Goal: Transaction & Acquisition: Obtain resource

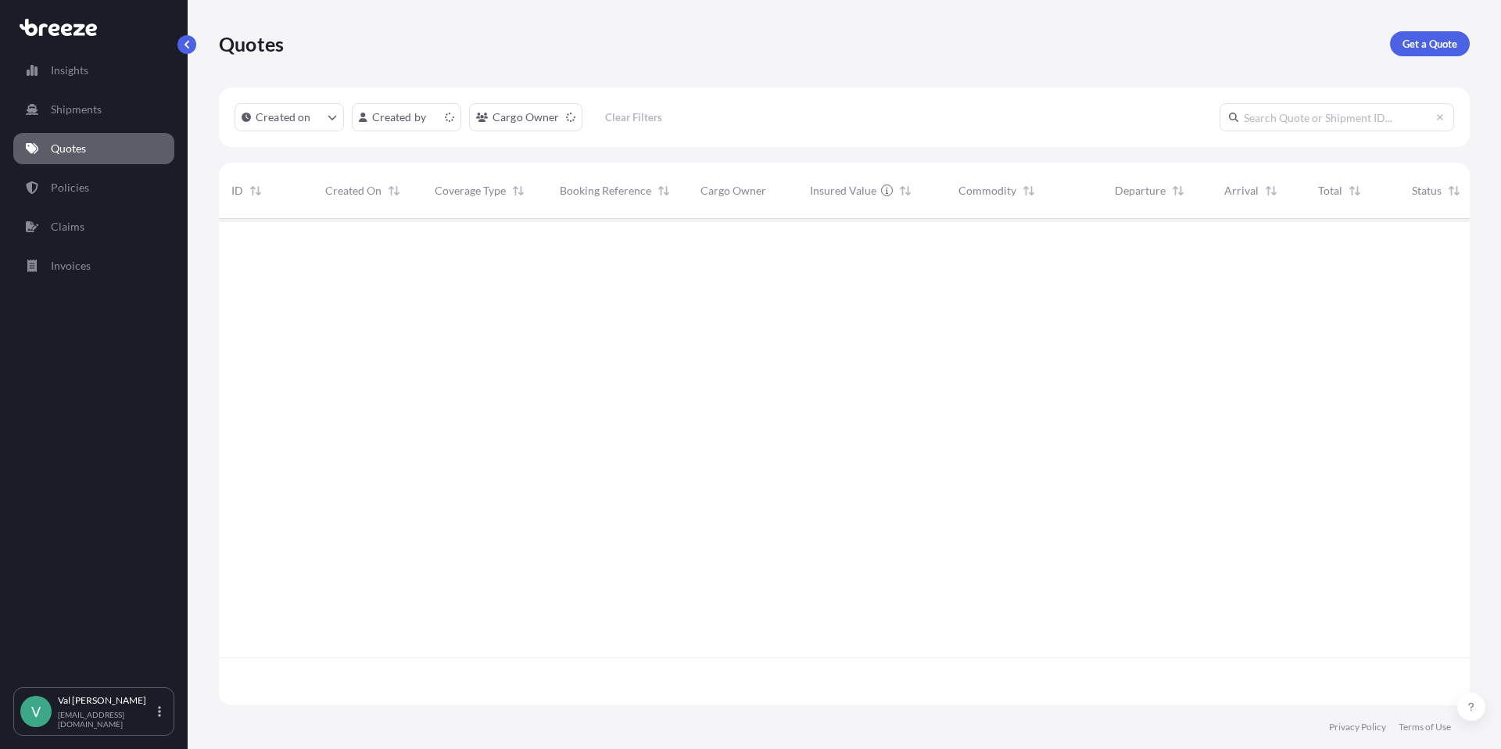
scroll to position [483, 1239]
click at [1425, 41] on p "Get a Quote" at bounding box center [1429, 44] width 55 height 16
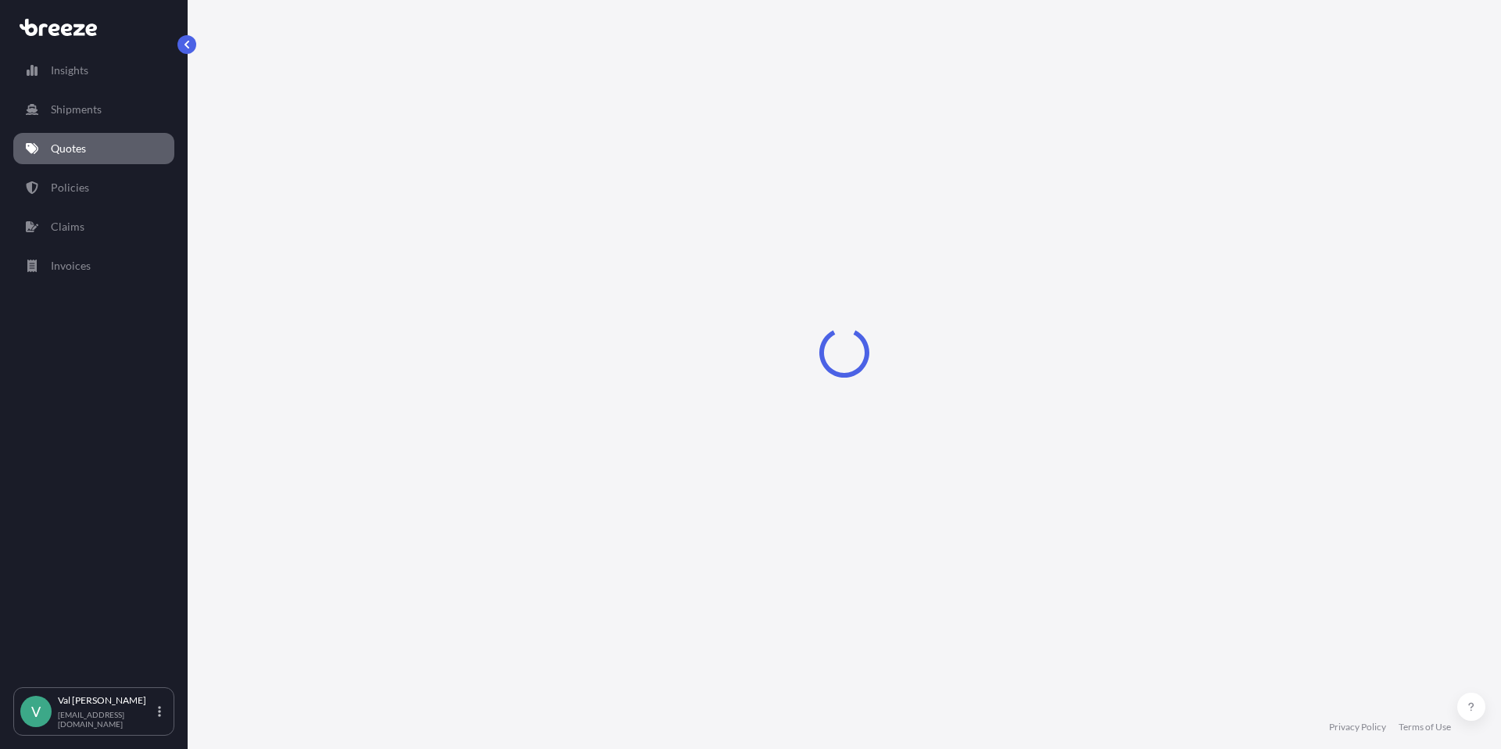
select select "Sea"
select select "1"
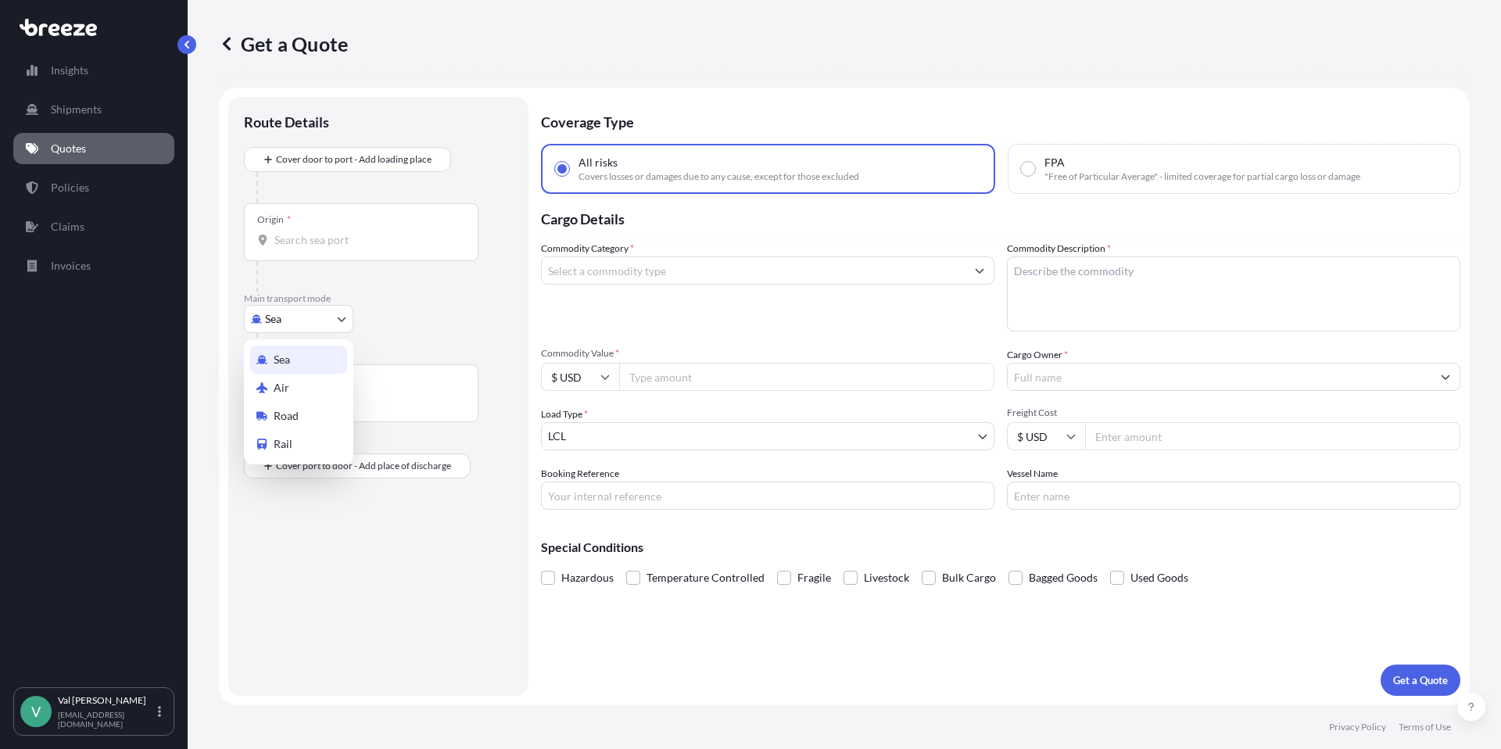
click at [308, 318] on body "Insights Shipments Quotes Policies Claims Invoices V [PERSON_NAME] [PERSON_NAME…" at bounding box center [750, 374] width 1501 height 749
click at [303, 410] on div "Road" at bounding box center [298, 416] width 97 height 28
select select "Road"
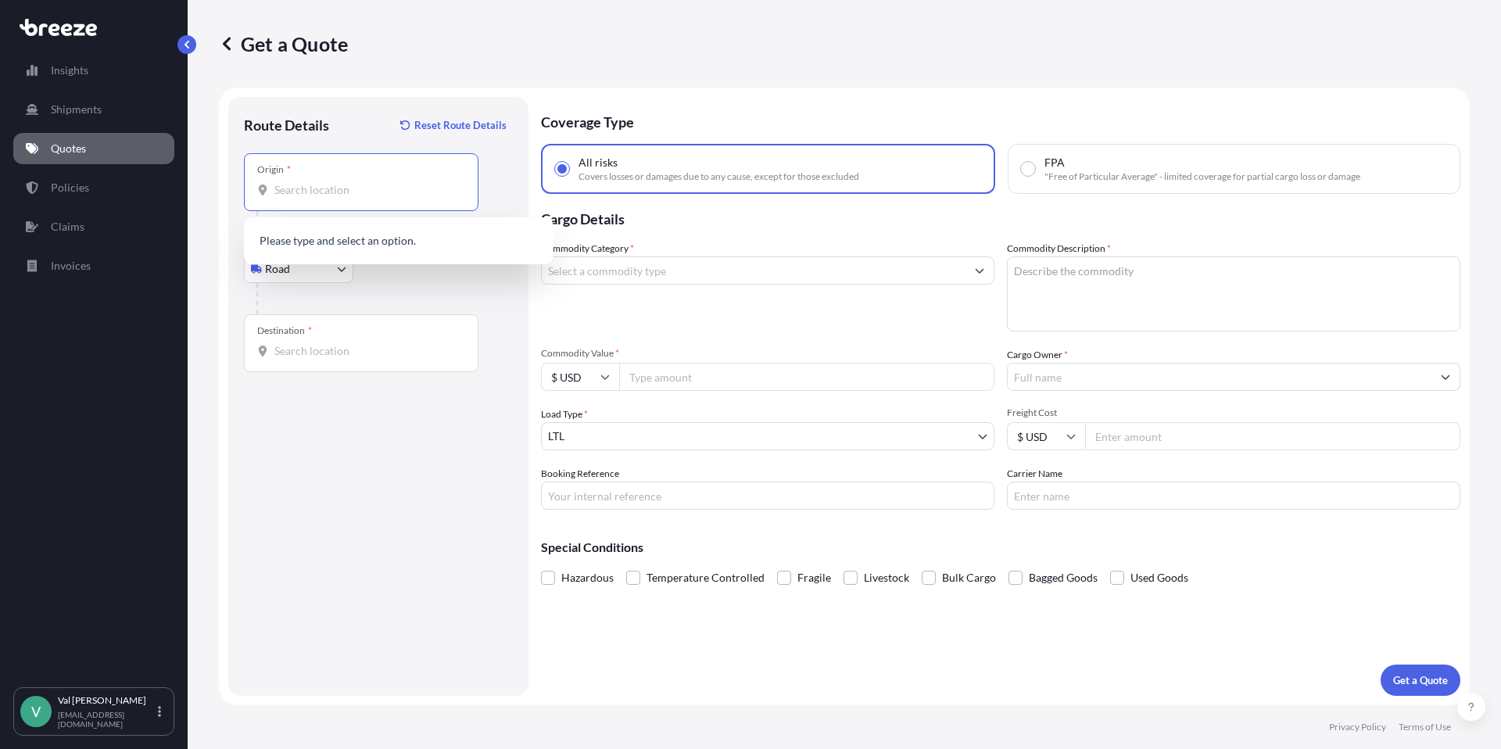
click at [340, 191] on input "Origin *" at bounding box center [366, 190] width 184 height 16
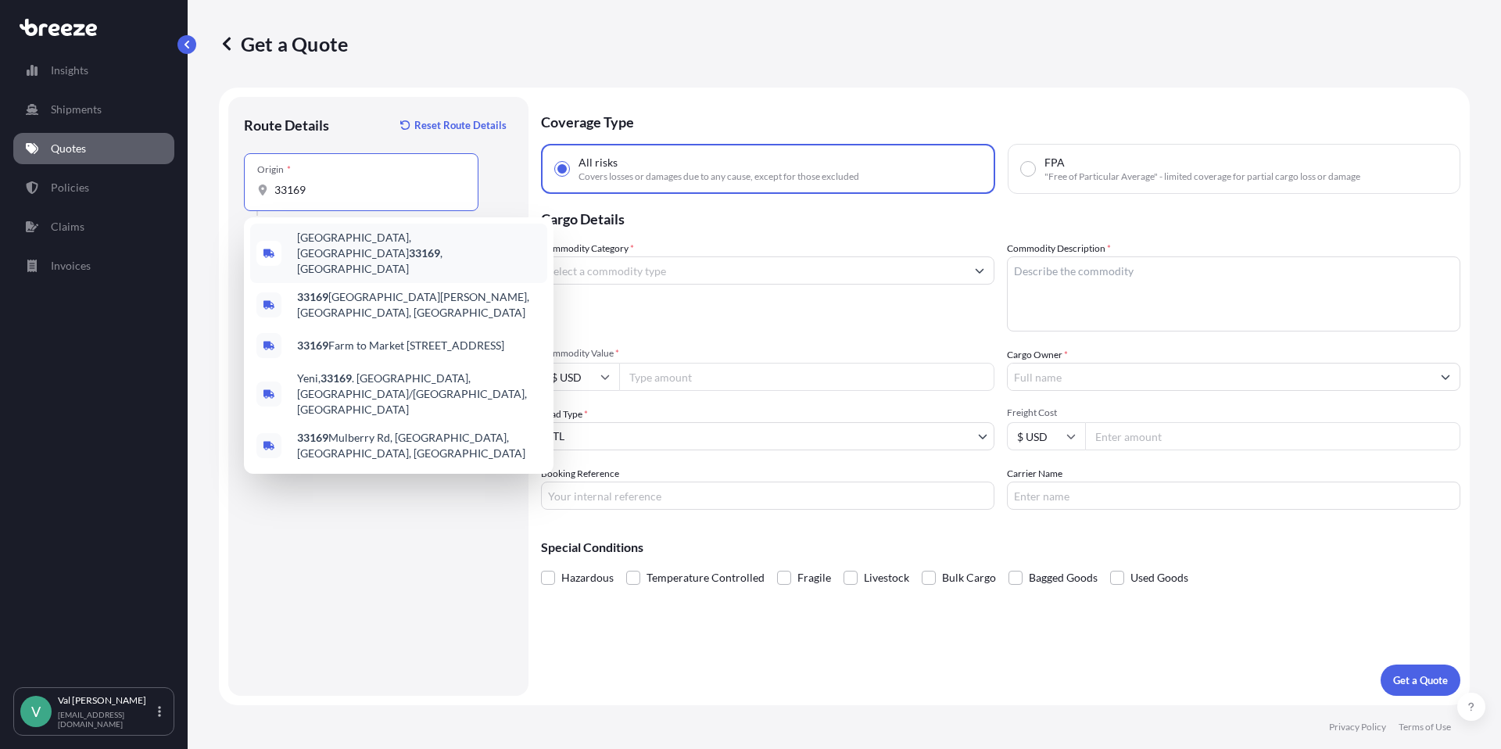
click at [325, 239] on span "[GEOGRAPHIC_DATA] , [GEOGRAPHIC_DATA]" at bounding box center [419, 253] width 244 height 47
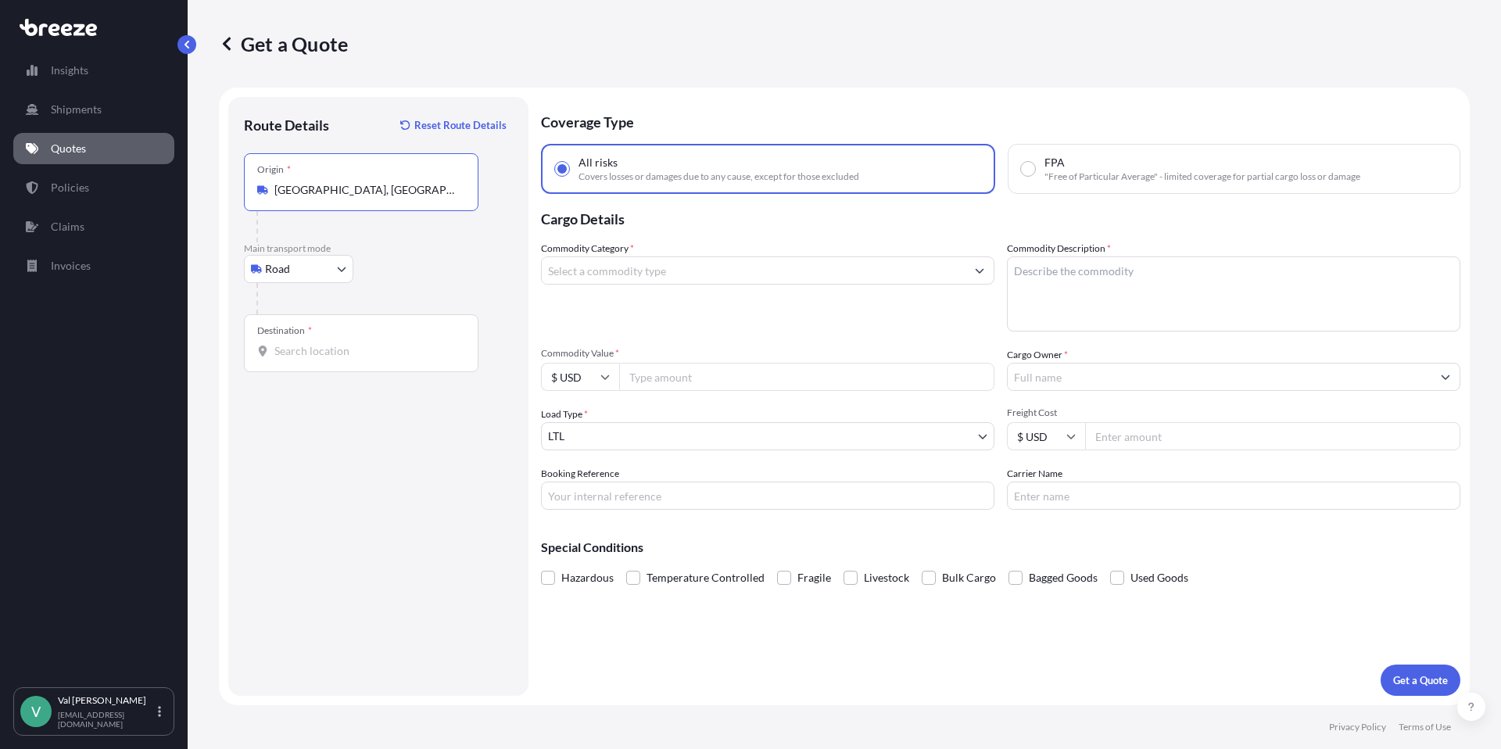
type input "[GEOGRAPHIC_DATA], [GEOGRAPHIC_DATA]"
click at [315, 349] on input "Destination *" at bounding box center [366, 351] width 184 height 16
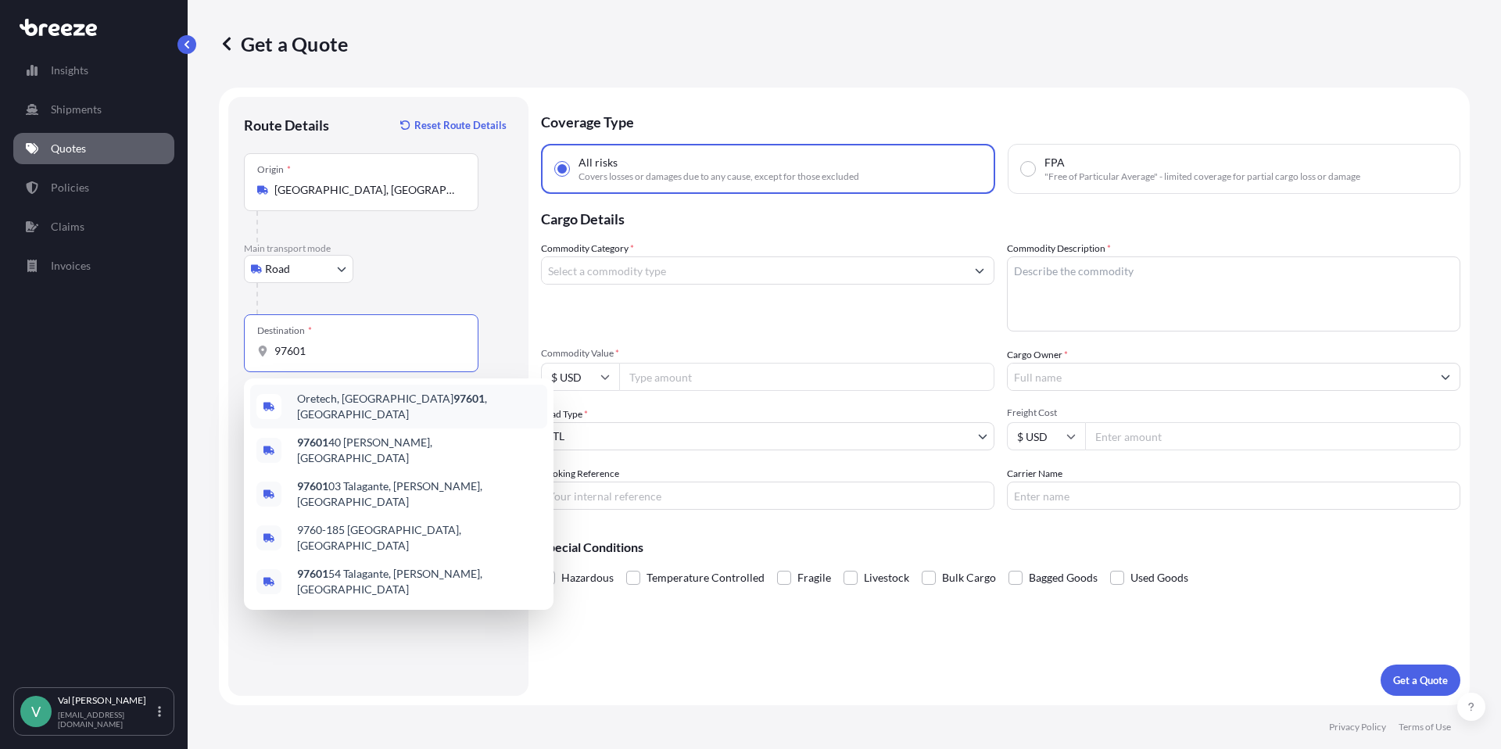
drag, startPoint x: 318, startPoint y: 356, endPoint x: 217, endPoint y: 338, distance: 102.4
click at [219, 339] on form "Route Details Reset Route Details Place of loading Road Road Rail Origin * [GEO…" at bounding box center [844, 396] width 1250 height 617
type input "L"
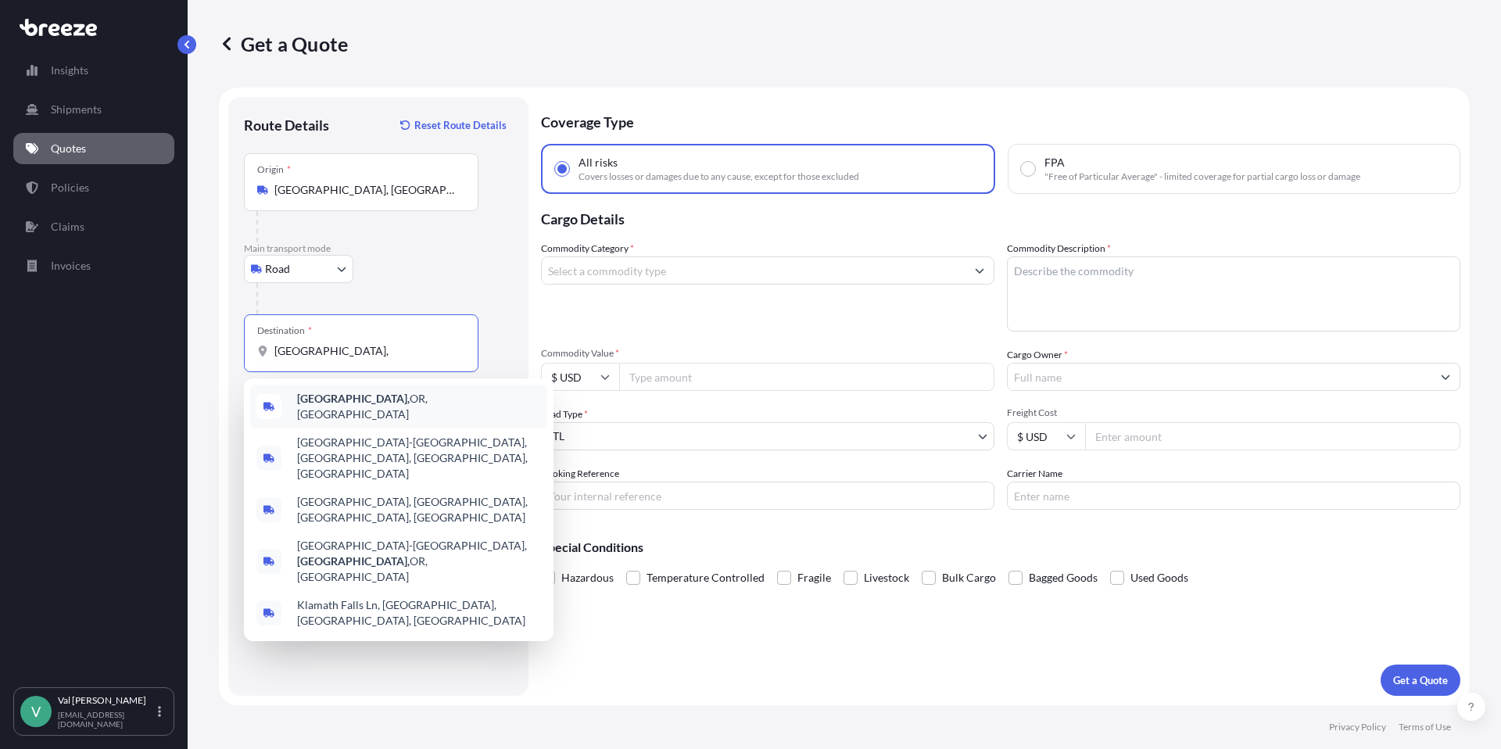
click at [367, 403] on span "[GEOGRAPHIC_DATA], [GEOGRAPHIC_DATA], [GEOGRAPHIC_DATA]" at bounding box center [419, 406] width 244 height 31
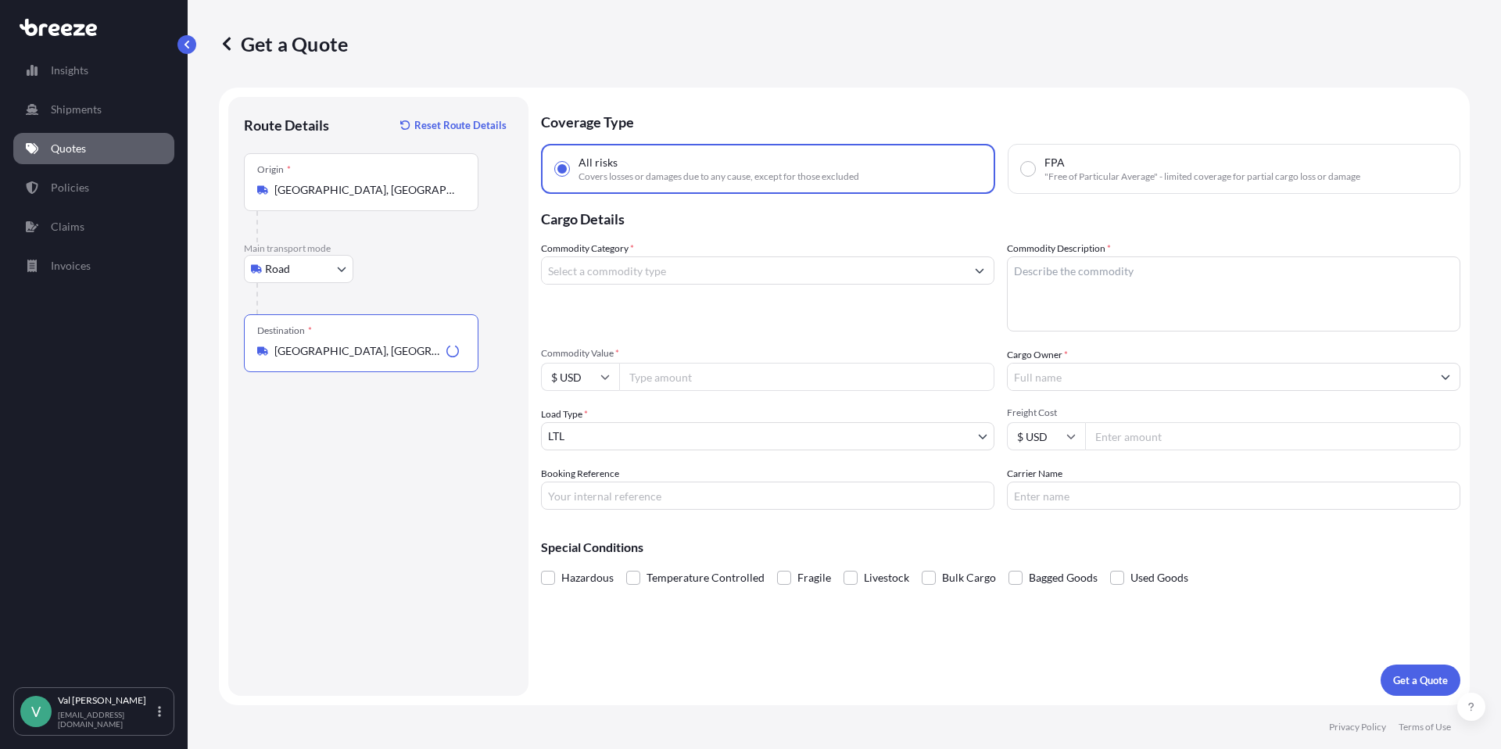
type input "[GEOGRAPHIC_DATA], [GEOGRAPHIC_DATA], [GEOGRAPHIC_DATA]"
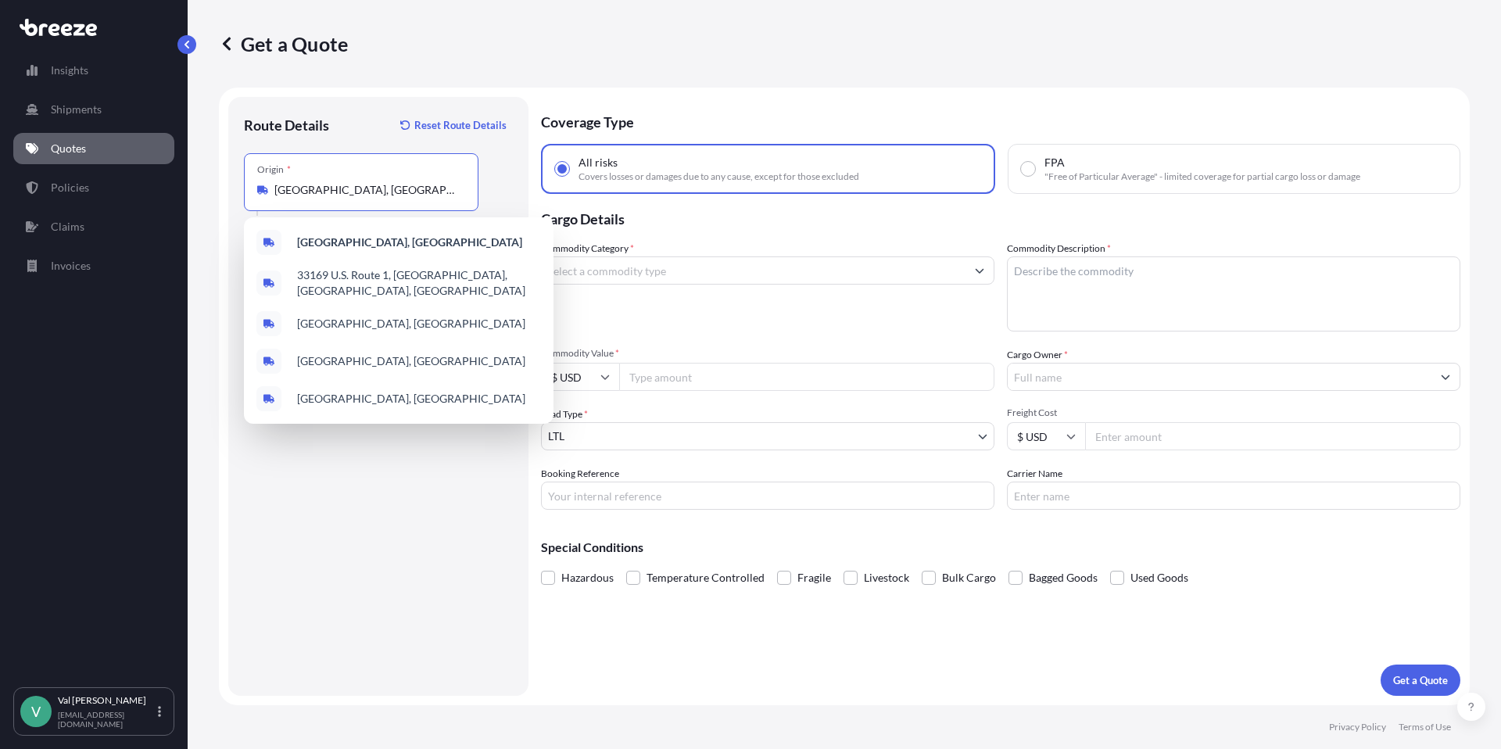
click at [354, 188] on input "[GEOGRAPHIC_DATA], [GEOGRAPHIC_DATA]" at bounding box center [366, 190] width 184 height 16
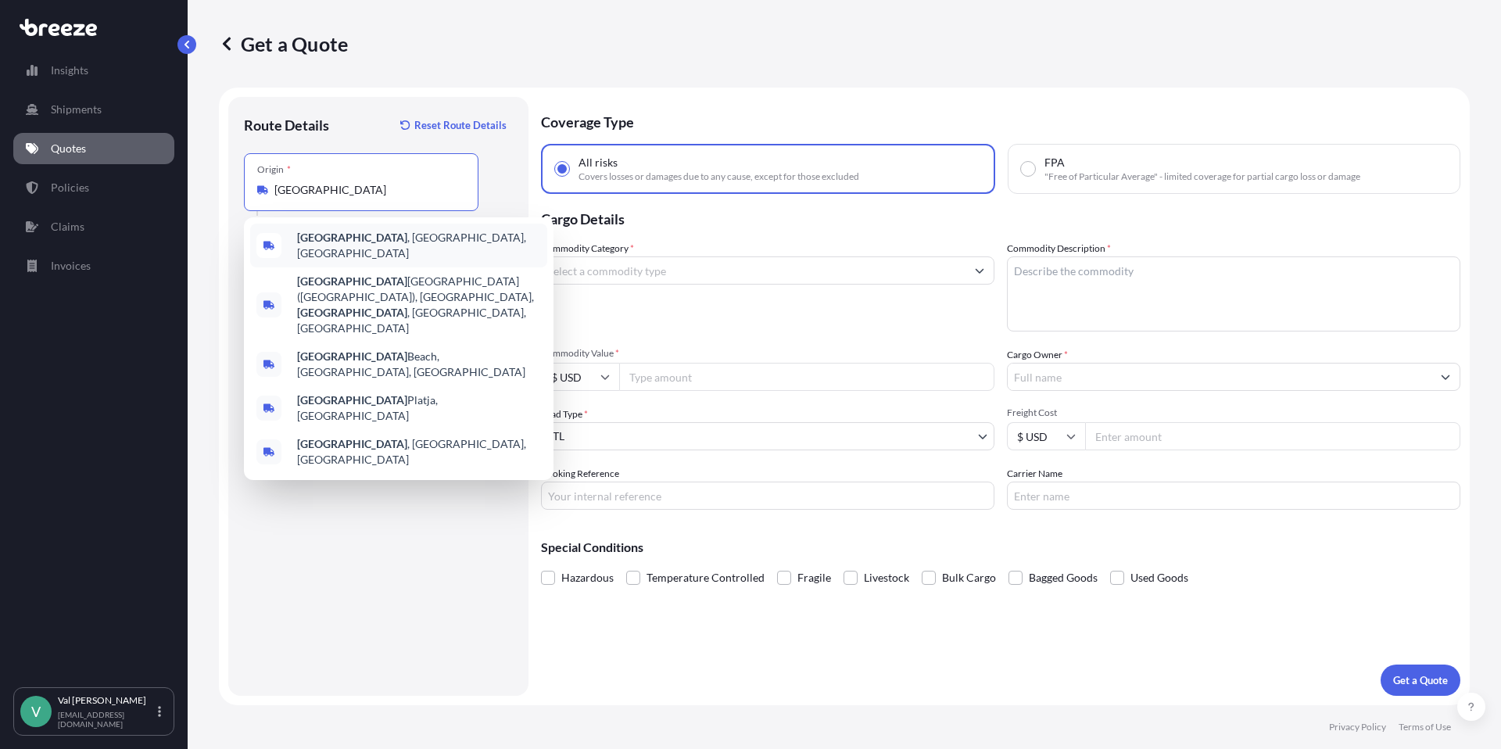
click at [364, 242] on span "[GEOGRAPHIC_DATA] , [GEOGRAPHIC_DATA], [GEOGRAPHIC_DATA]" at bounding box center [419, 245] width 244 height 31
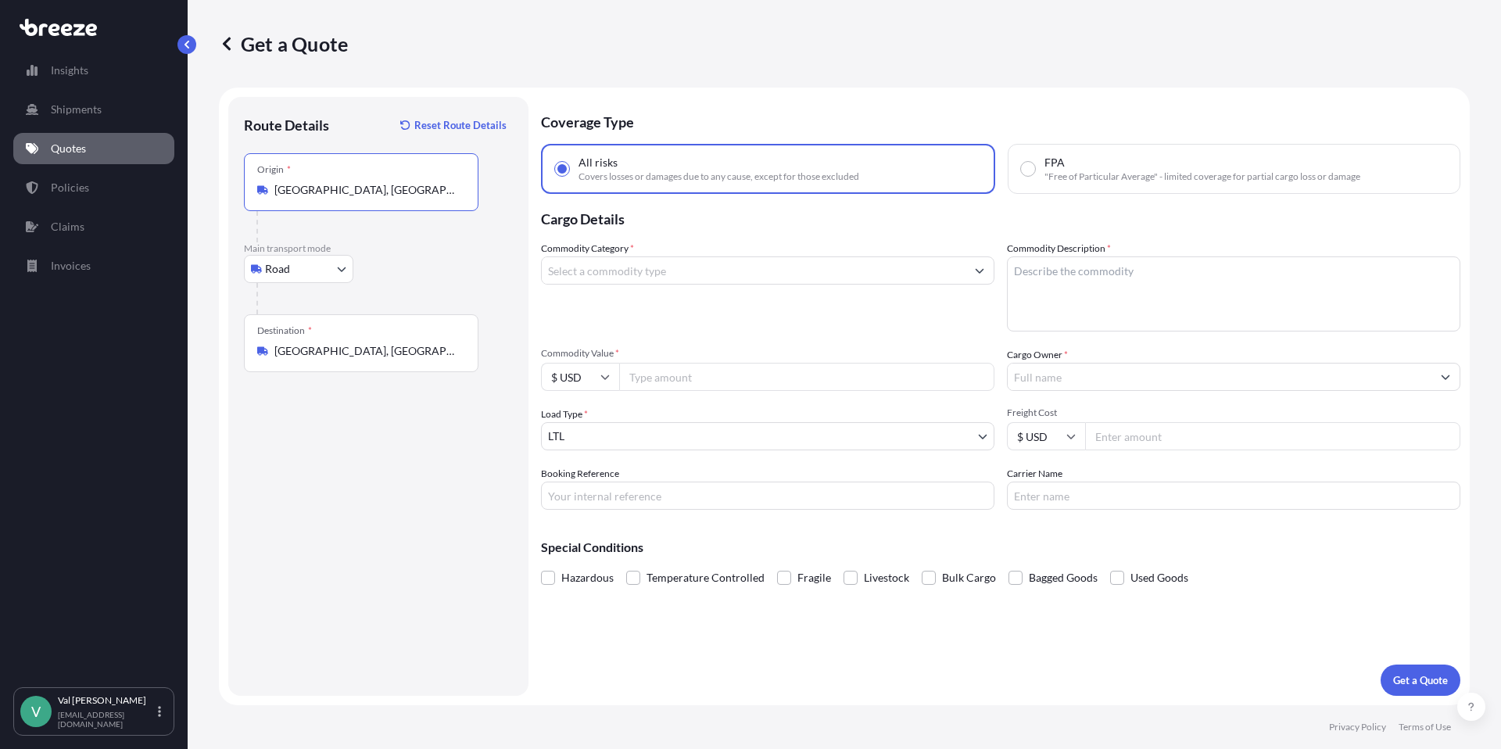
type input "[GEOGRAPHIC_DATA], [GEOGRAPHIC_DATA], [GEOGRAPHIC_DATA]"
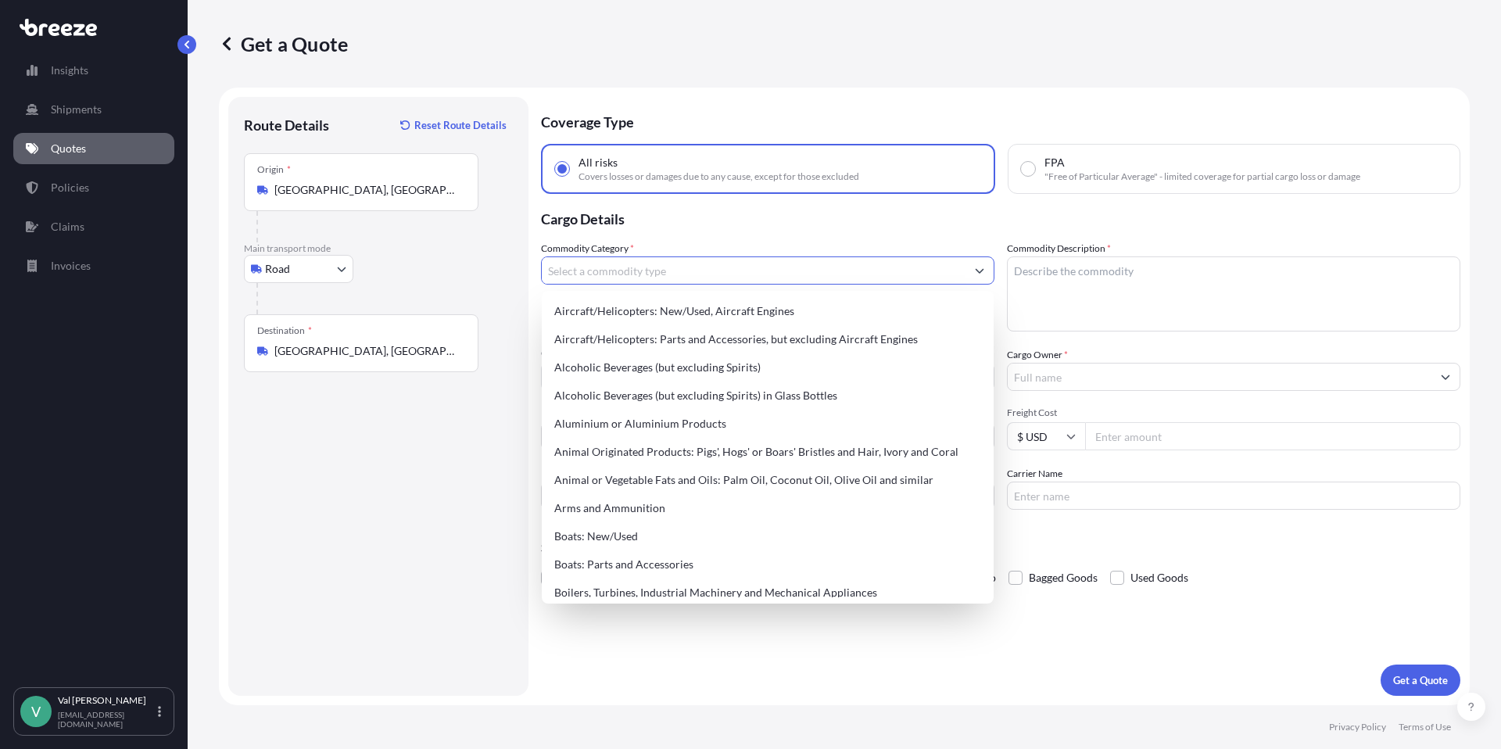
click at [645, 274] on input "Commodity Category *" at bounding box center [754, 270] width 424 height 28
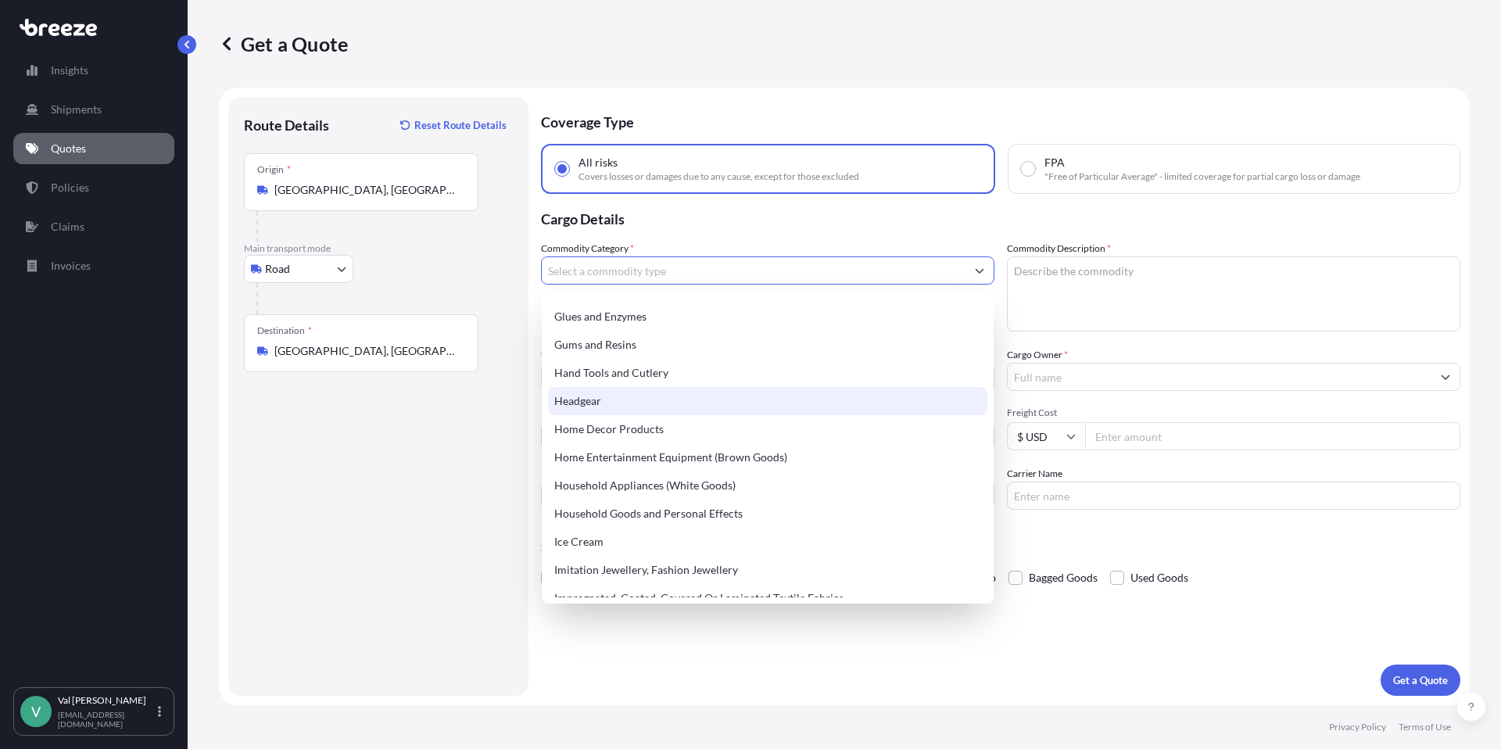
scroll to position [1150, 0]
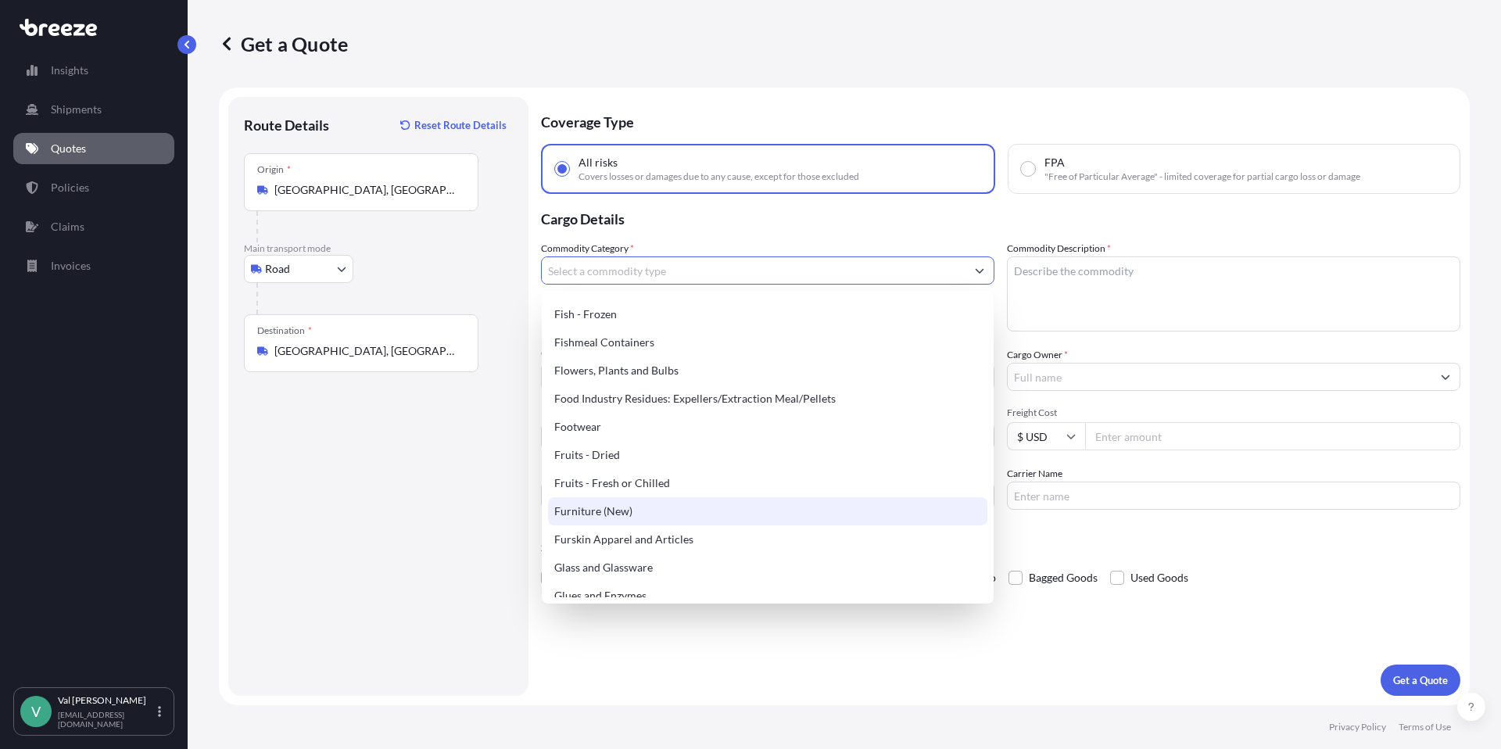
click at [606, 507] on div "Furniture (New)" at bounding box center [767, 511] width 439 height 28
type input "Furniture (New)"
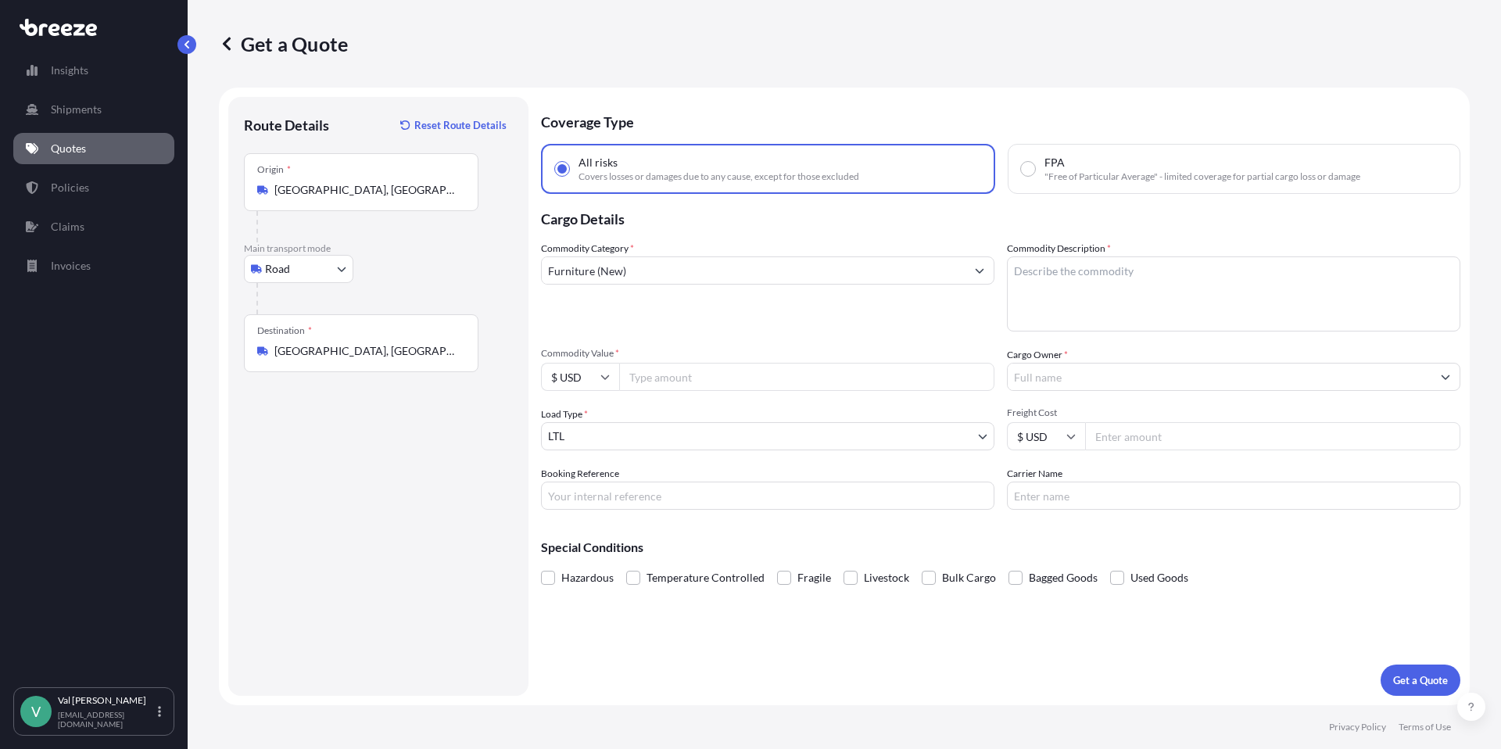
click at [655, 377] on input "Commodity Value *" at bounding box center [806, 377] width 375 height 28
type input "265"
click at [624, 495] on input "Booking Reference" at bounding box center [767, 495] width 453 height 28
type input "SHELVING"
click at [1047, 274] on textarea "Commodity Description *" at bounding box center [1233, 293] width 453 height 75
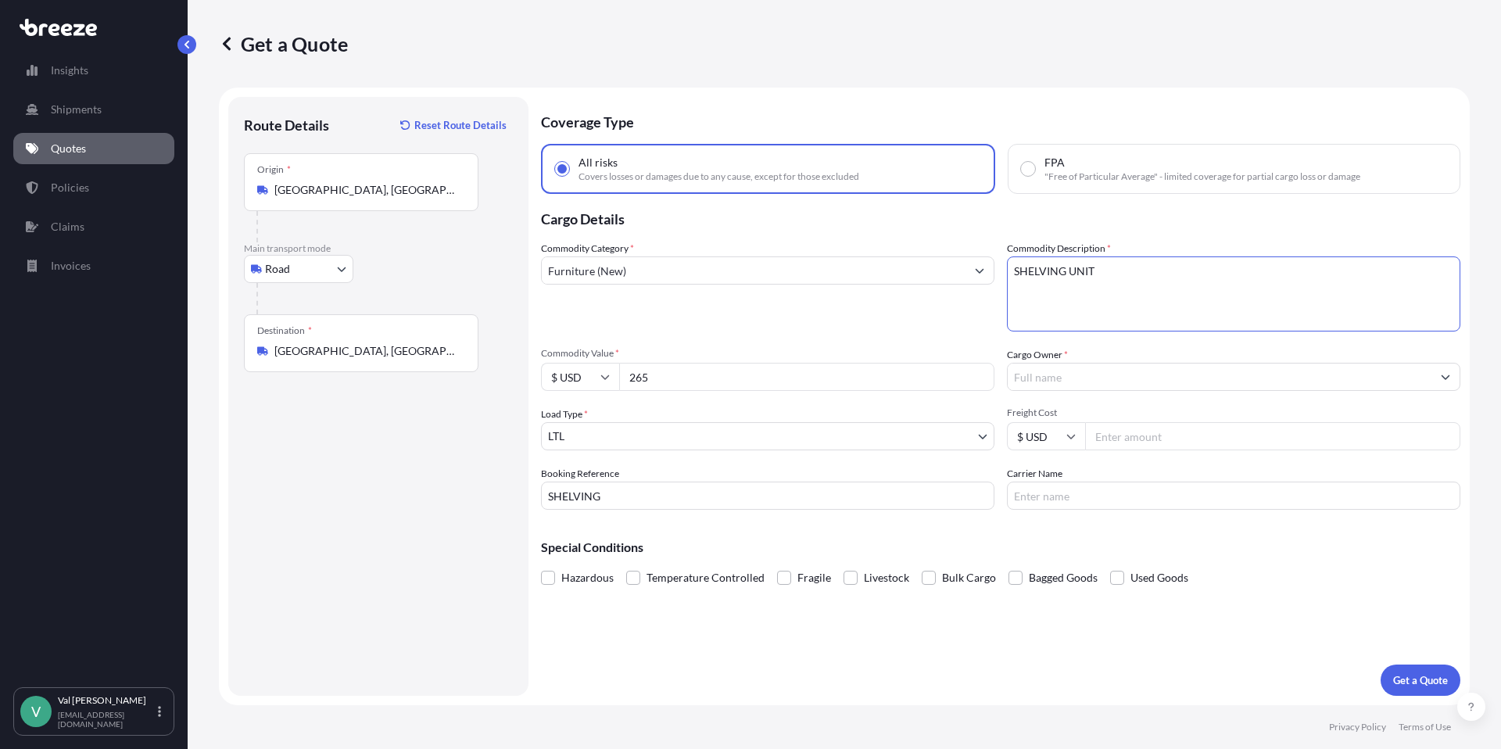
type textarea "SHELVING UNIT"
click at [1052, 379] on input "Cargo Owner *" at bounding box center [1219, 377] width 424 height 28
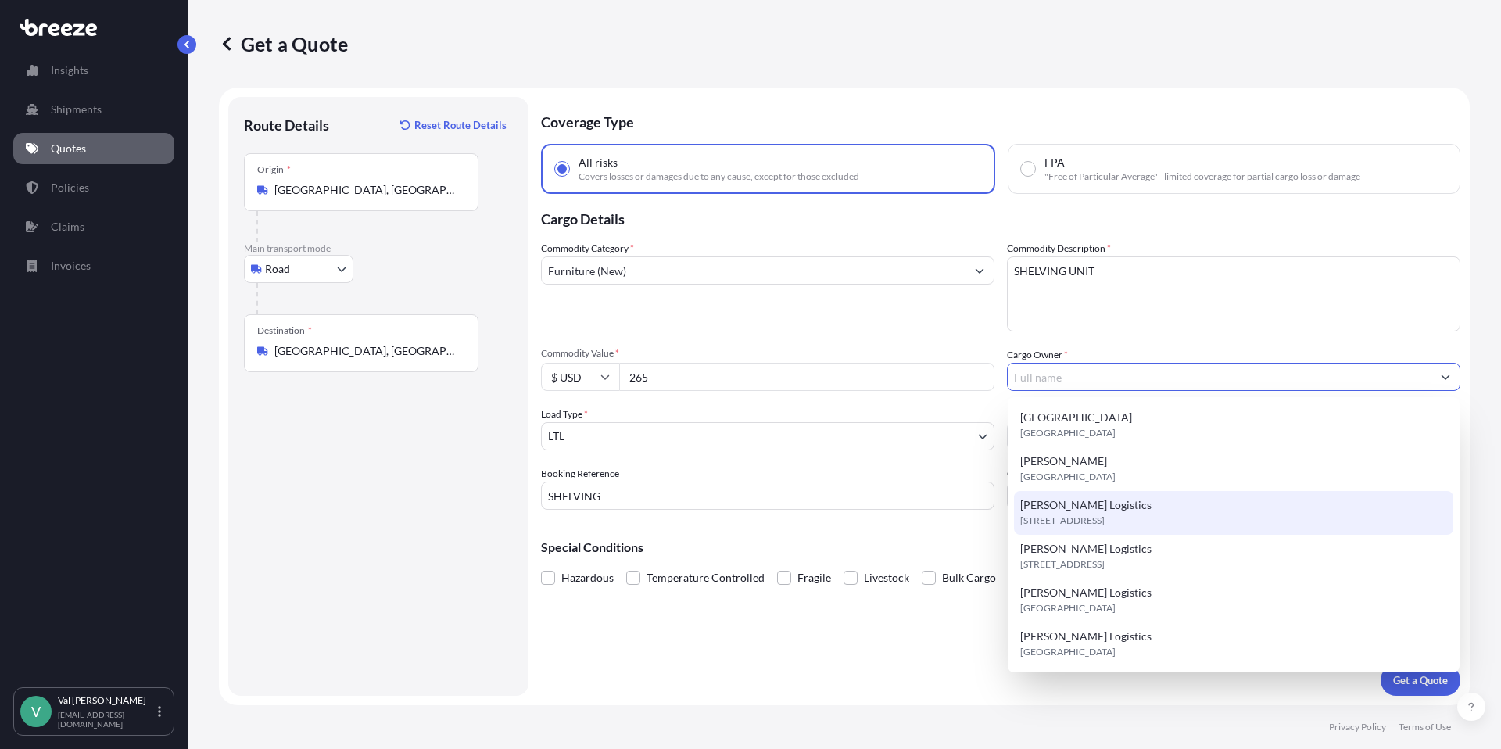
click at [1068, 518] on span "[STREET_ADDRESS]" at bounding box center [1062, 521] width 84 height 16
type input "[PERSON_NAME] Logistics"
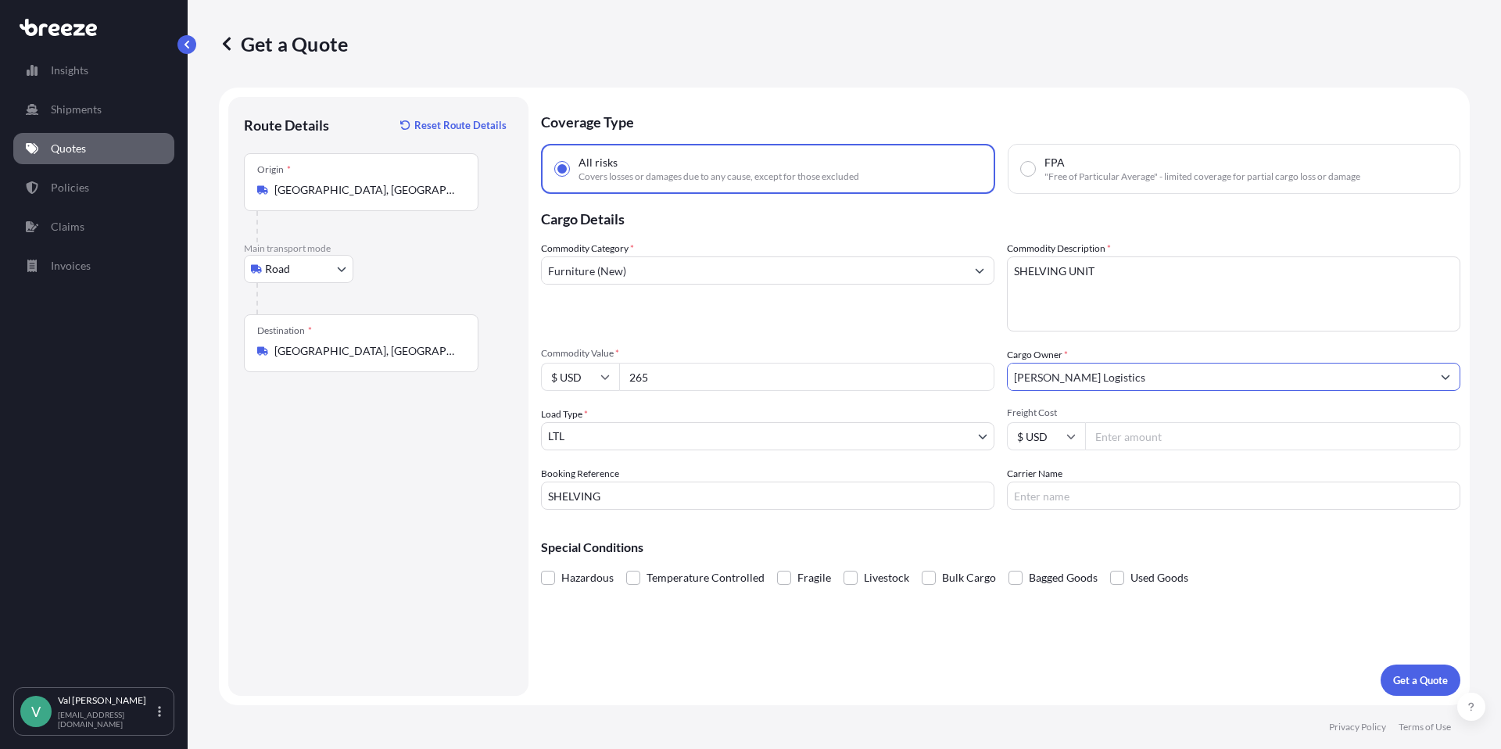
click at [1140, 435] on input "Freight Cost" at bounding box center [1272, 436] width 375 height 28
type input "185.92"
click at [1116, 491] on input "Carrier Name" at bounding box center [1233, 495] width 453 height 28
type input "TFORCE"
click at [1414, 685] on p "Get a Quote" at bounding box center [1420, 680] width 55 height 16
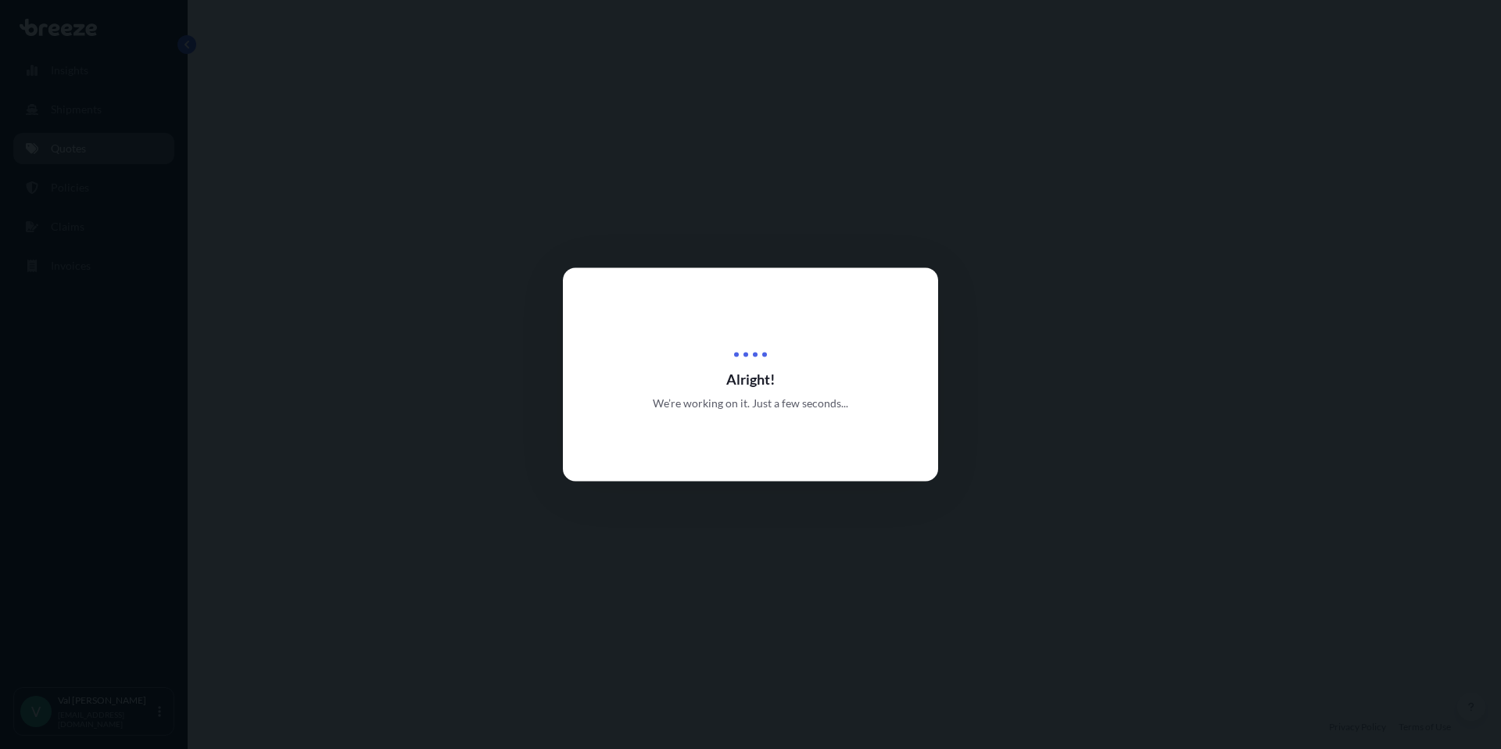
select select "Road"
select select "1"
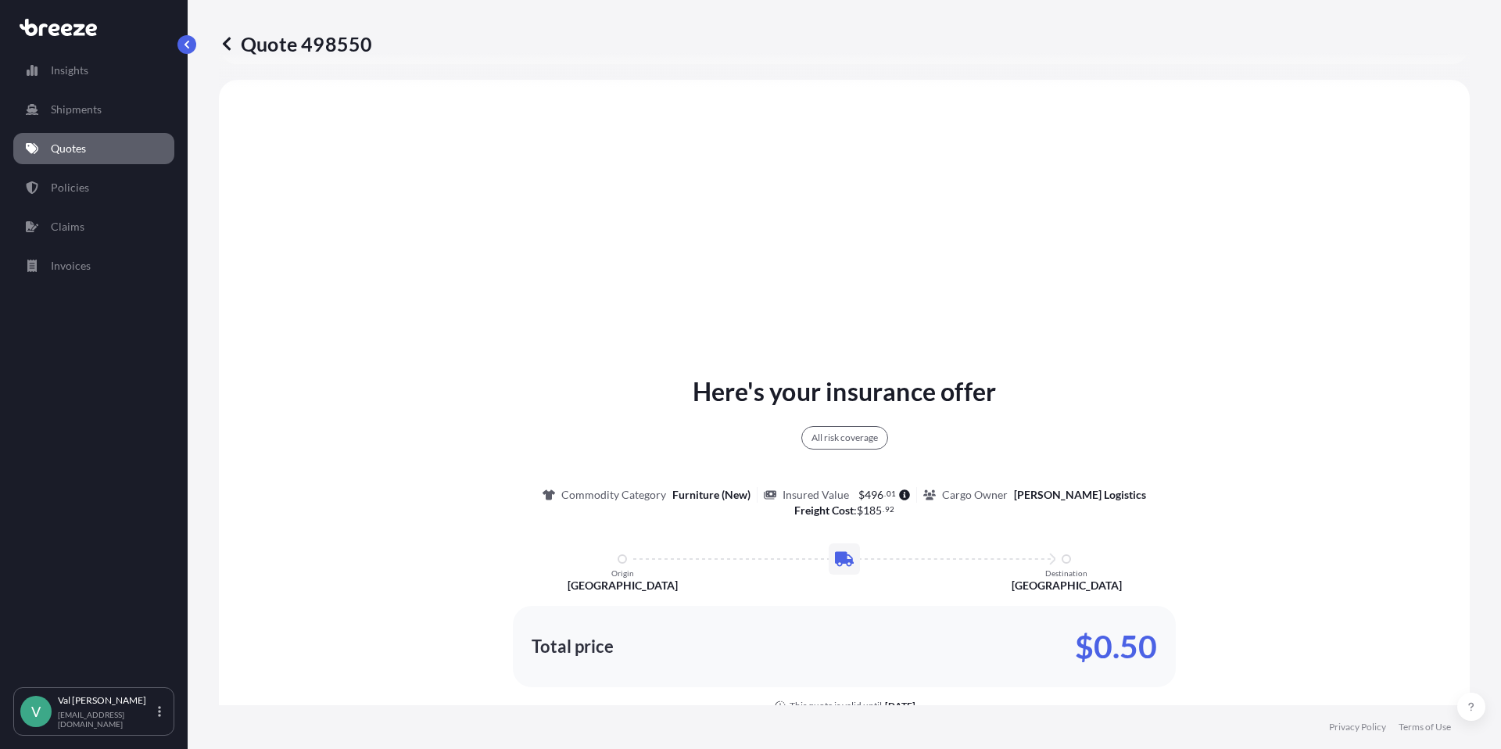
scroll to position [567, 0]
